Goal: Information Seeking & Learning: Learn about a topic

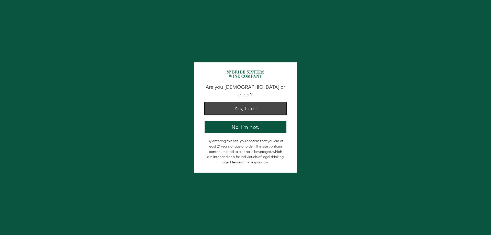
click at [271, 108] on button "Yes, I am!" at bounding box center [246, 108] width 82 height 12
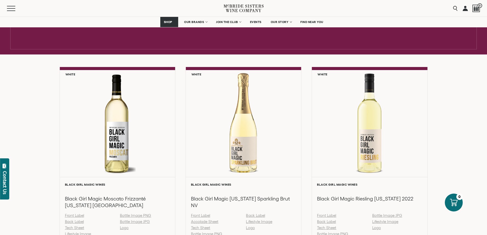
scroll to position [384, 0]
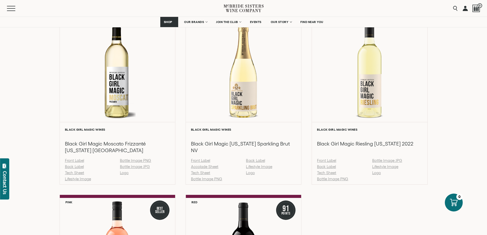
click at [302, 110] on div "White Black Girl Magic Wines Black Girl Magic Moscato Frizzanté California NV F…" at bounding box center [244, 187] width 368 height 350
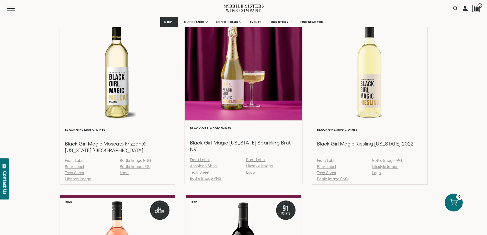
click at [267, 105] on div at bounding box center [244, 66] width 118 height 109
click at [255, 100] on div at bounding box center [244, 66] width 118 height 109
click at [229, 94] on div at bounding box center [244, 66] width 118 height 109
click at [218, 143] on h3 "Black Girl Magic California Sparkling Brut NV" at bounding box center [243, 146] width 107 height 14
click at [231, 70] on div at bounding box center [244, 66] width 118 height 109
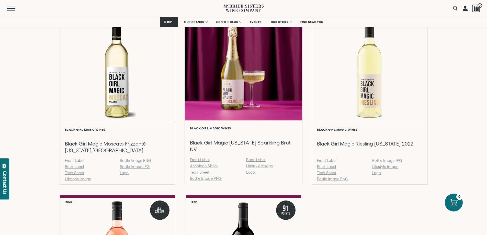
click at [199, 160] on link "Front Label" at bounding box center [200, 160] width 20 height 4
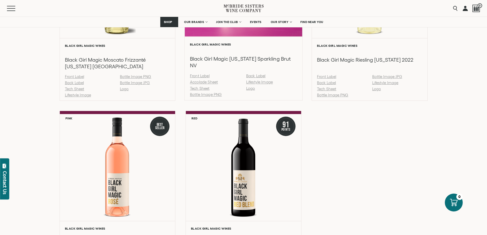
scroll to position [409, 0]
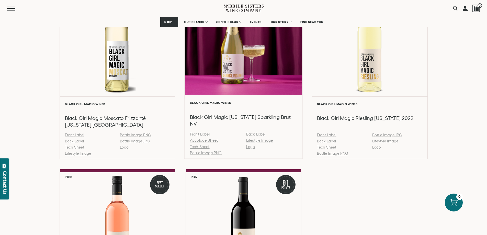
click at [218, 154] on link "Bottle Image PNG" at bounding box center [206, 153] width 32 height 4
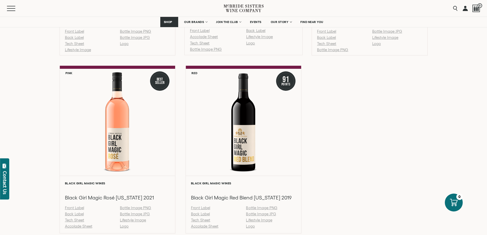
scroll to position [563, 0]
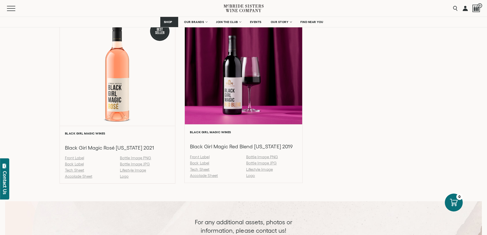
click at [268, 157] on link "Bottle Image PNG" at bounding box center [262, 157] width 32 height 4
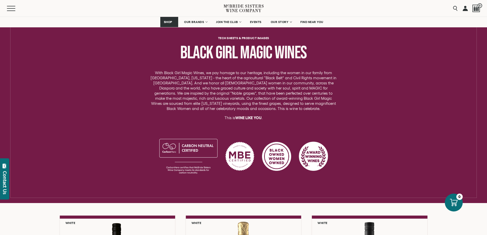
scroll to position [179, 0]
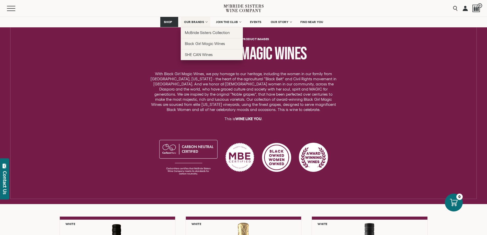
click at [203, 22] on span "OUR BRANDS" at bounding box center [194, 22] width 20 height 4
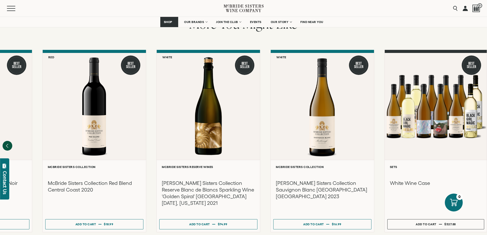
scroll to position [690, 0]
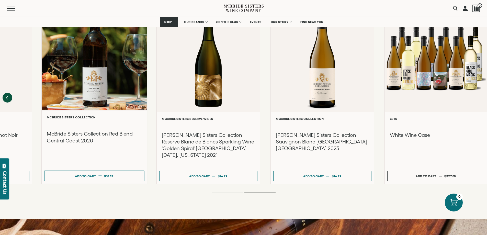
click at [96, 82] on div at bounding box center [94, 55] width 105 height 109
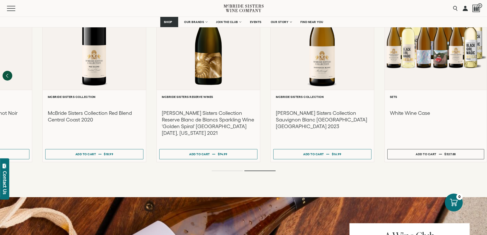
scroll to position [895, 0]
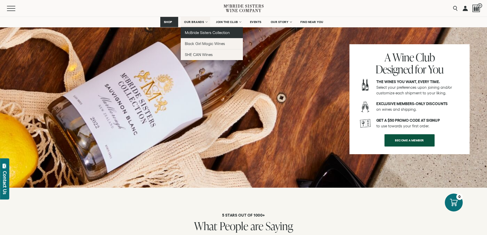
click at [198, 30] on link "McBride Sisters Collection" at bounding box center [212, 32] width 62 height 11
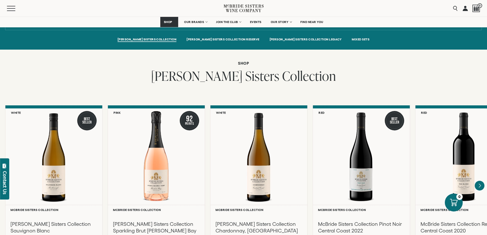
scroll to position [409, 0]
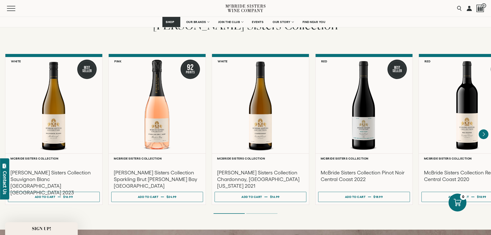
click at [449, 138] on div "Close dialog Discover Our Collections Join our community to receive exclusive u…" at bounding box center [245, 117] width 491 height 235
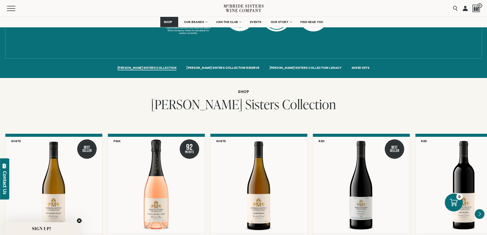
scroll to position [307, 0]
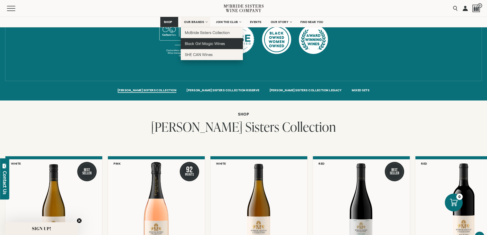
click at [190, 42] on span "Black Girl Magic Wines" at bounding box center [205, 43] width 40 height 4
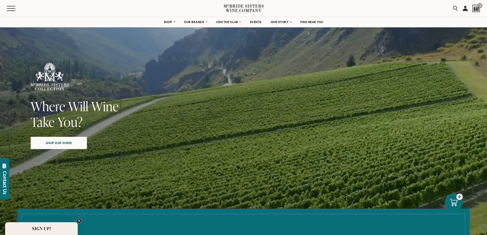
drag, startPoint x: 442, startPoint y: 162, endPoint x: 443, endPoint y: -24, distance: 186.7
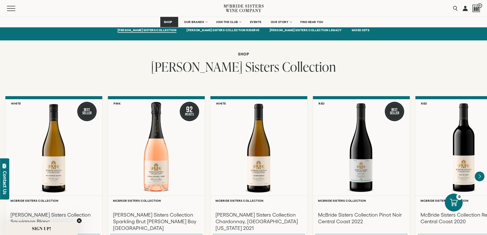
scroll to position [435, 0]
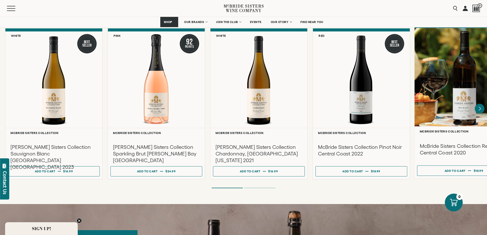
click at [455, 108] on div at bounding box center [463, 77] width 99 height 98
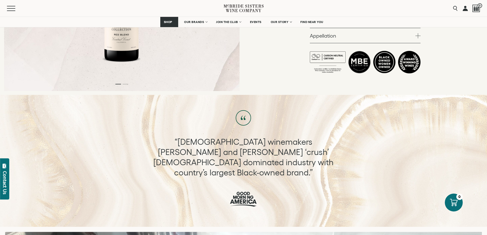
scroll to position [94, 0]
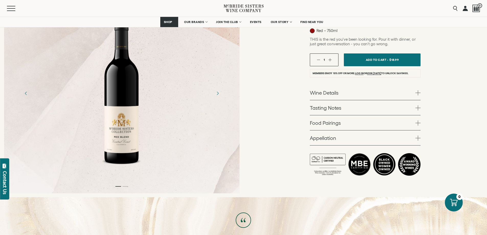
click at [133, 120] on div at bounding box center [121, 93] width 53 height 153
click at [120, 125] on div at bounding box center [121, 93] width 53 height 153
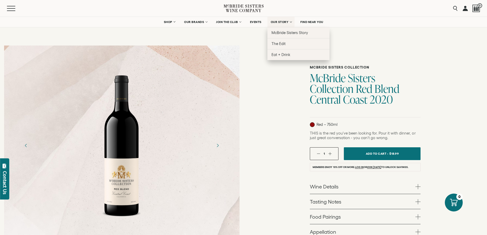
scroll to position [0, 0]
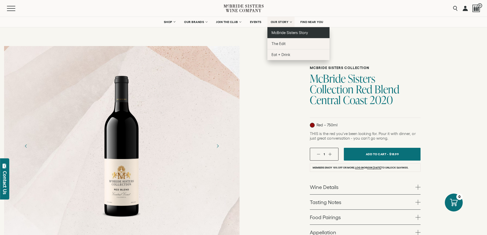
click at [286, 32] on span "McBride Sisters Story" at bounding box center [290, 32] width 37 height 4
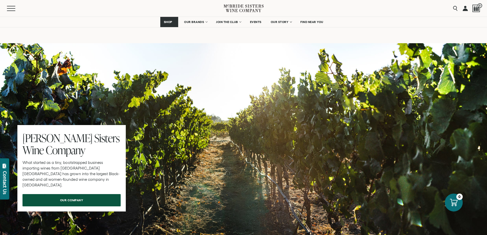
scroll to position [1406, 0]
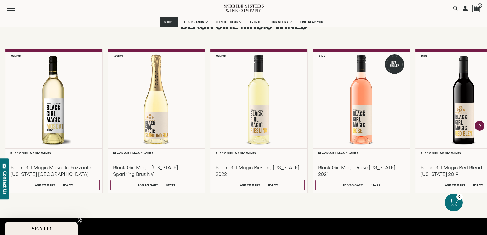
scroll to position [486, 0]
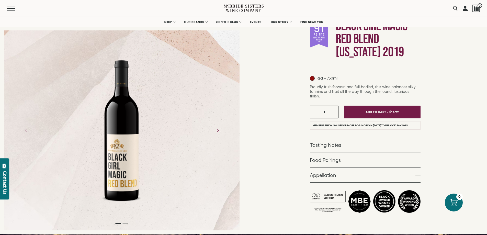
scroll to position [26, 0]
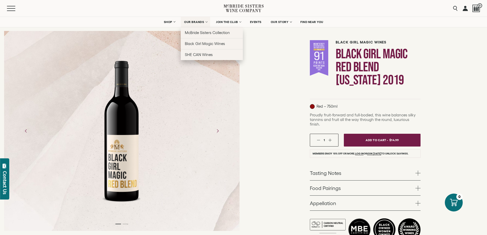
click at [197, 22] on span "OUR BRANDS" at bounding box center [194, 22] width 20 height 4
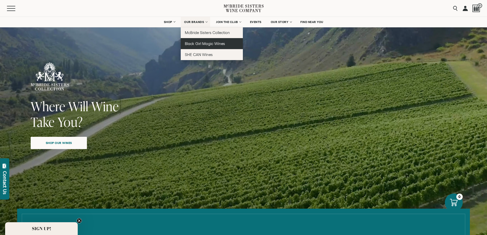
click at [193, 44] on span "Black Girl Magic Wines" at bounding box center [205, 43] width 40 height 4
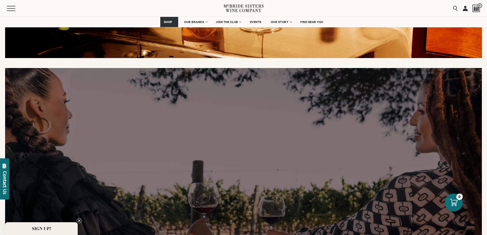
scroll to position [1048, 0]
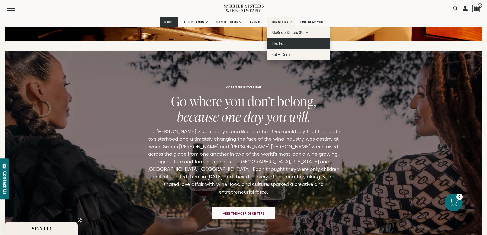
click at [289, 47] on link "The Edit" at bounding box center [298, 43] width 62 height 11
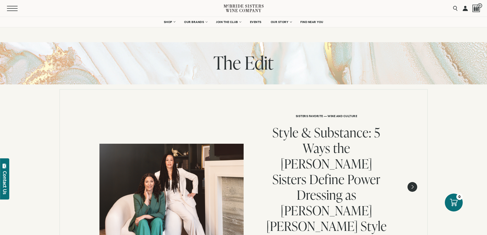
click at [7, 8] on span "Mobile Menu Trigger" at bounding box center [12, 8] width 11 height 1
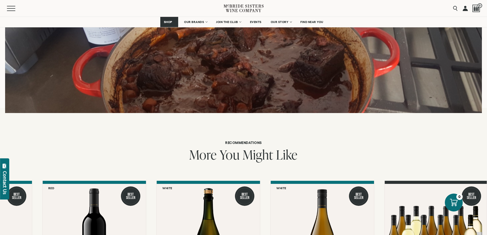
scroll to position [639, 0]
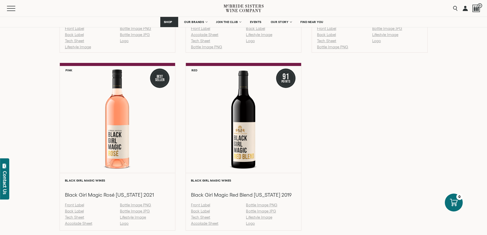
scroll to position [537, 0]
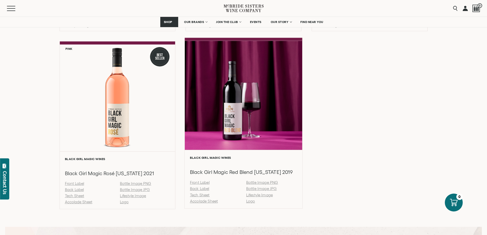
click at [242, 122] on div at bounding box center [244, 95] width 118 height 109
click at [265, 111] on div at bounding box center [244, 95] width 118 height 109
click at [267, 197] on link "Lifestyle Image" at bounding box center [259, 195] width 27 height 4
click at [202, 201] on link "Accolade Sheet" at bounding box center [204, 201] width 28 height 4
click at [203, 193] on link "Tech Sheet" at bounding box center [200, 195] width 20 height 4
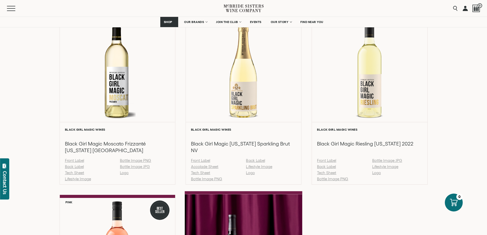
scroll to position [179, 0]
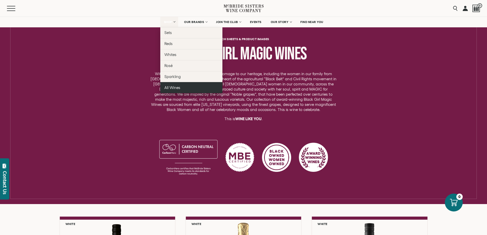
click at [180, 87] on link "All Wines" at bounding box center [191, 87] width 62 height 11
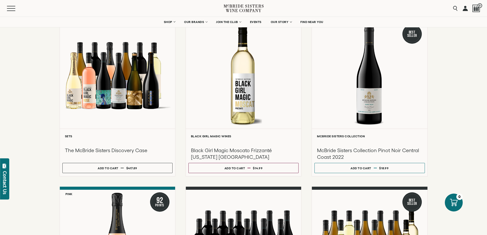
scroll to position [77, 0]
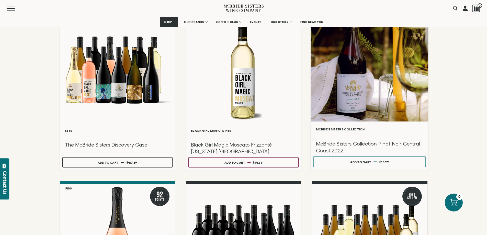
click at [362, 108] on div at bounding box center [370, 67] width 118 height 109
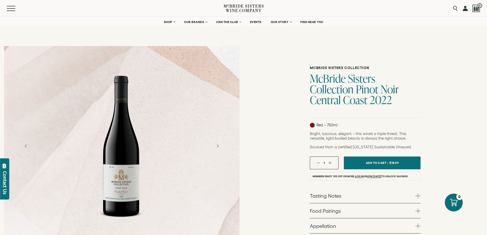
click at [116, 175] on div at bounding box center [121, 145] width 44 height 153
click at [217, 150] on icon "Next" at bounding box center [217, 145] width 9 height 9
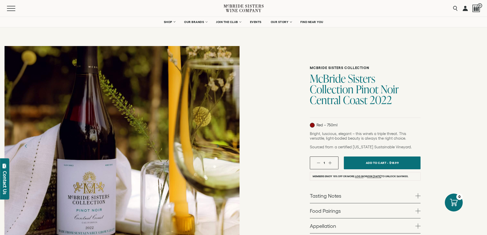
click at [219, 147] on icon "Next" at bounding box center [217, 145] width 9 height 9
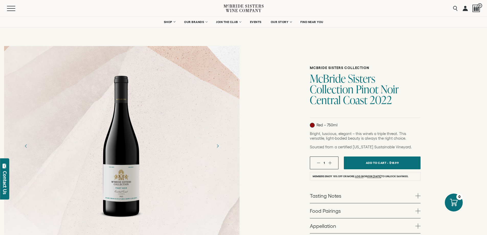
click at [120, 168] on div at bounding box center [121, 145] width 44 height 153
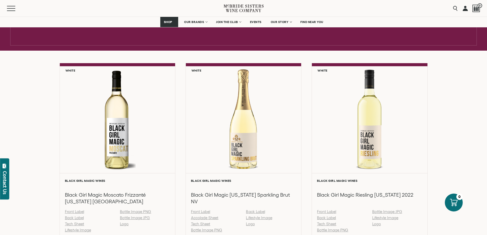
scroll to position [179, 0]
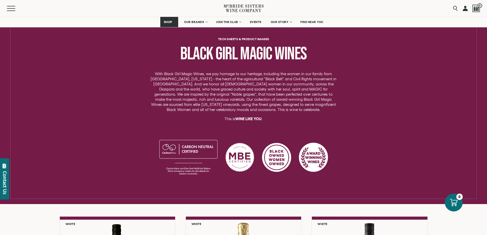
click at [139, 100] on div "Tech Sheets & Product Images Black Girl Magic Wines With Black Girl Magic Wines…" at bounding box center [243, 109] width 401 height 144
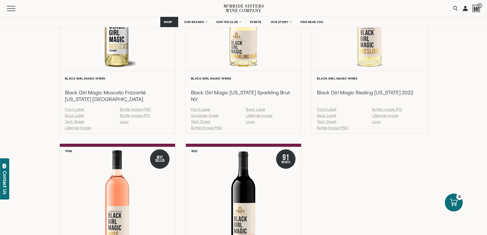
scroll to position [281, 0]
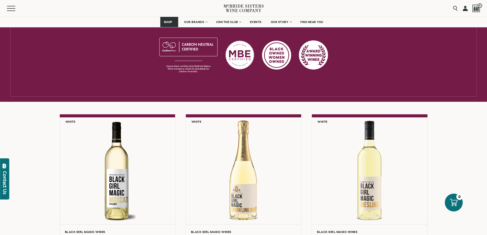
click at [378, 68] on div "Tech Sheets & Product Images Black Girl Magic Wines With Black Girl Magic Wines…" at bounding box center [243, 7] width 401 height 144
click at [197, 52] on div at bounding box center [188, 55] width 58 height 36
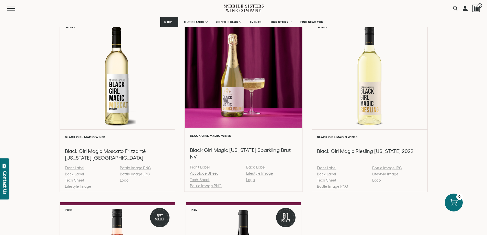
scroll to position [435, 0]
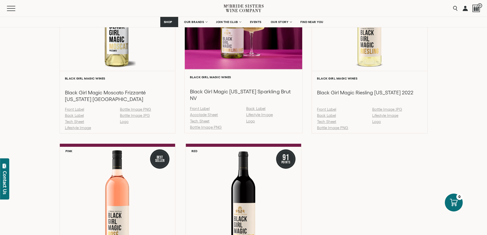
click at [225, 69] on div at bounding box center [244, 14] width 118 height 109
click at [226, 65] on div at bounding box center [244, 14] width 118 height 109
click at [227, 62] on div at bounding box center [244, 14] width 118 height 109
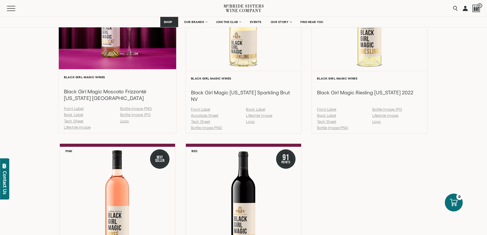
click at [104, 72] on div "Black Girl Magic Wines Black Girl Magic Moscato Frizzanté [US_STATE] NV Front L…" at bounding box center [118, 101] width 118 height 64
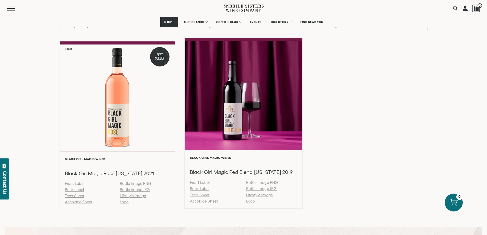
click at [245, 91] on div at bounding box center [244, 95] width 118 height 109
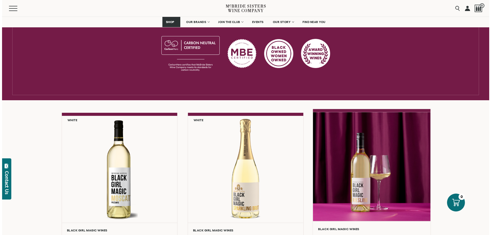
scroll to position [230, 0]
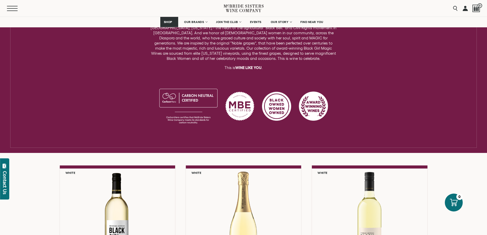
click at [18, 6] on button "Menu" at bounding box center [16, 8] width 18 height 5
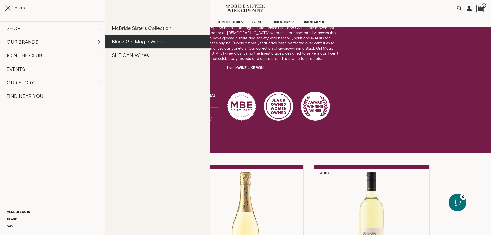
click at [124, 42] on link "Black Girl Magic Wines" at bounding box center [157, 42] width 105 height 14
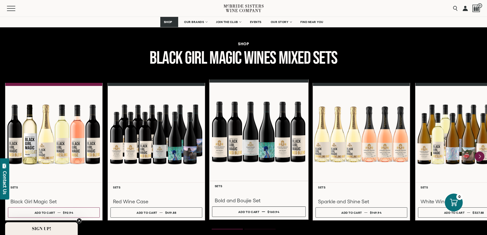
scroll to position [536, 0]
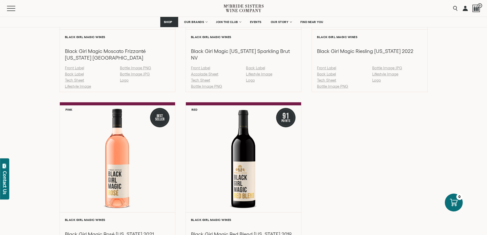
scroll to position [511, 0]
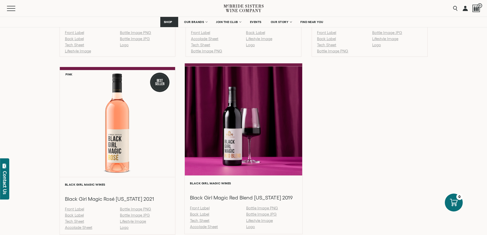
click at [262, 144] on div at bounding box center [244, 120] width 118 height 109
click at [210, 125] on div at bounding box center [244, 120] width 118 height 109
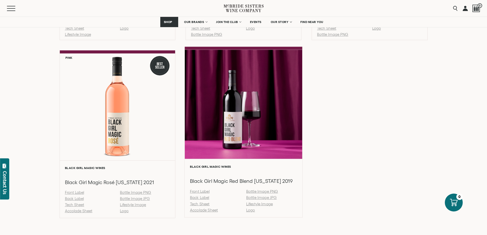
scroll to position [537, 0]
